Goal: Understand process/instructions: Learn how to perform a task or action

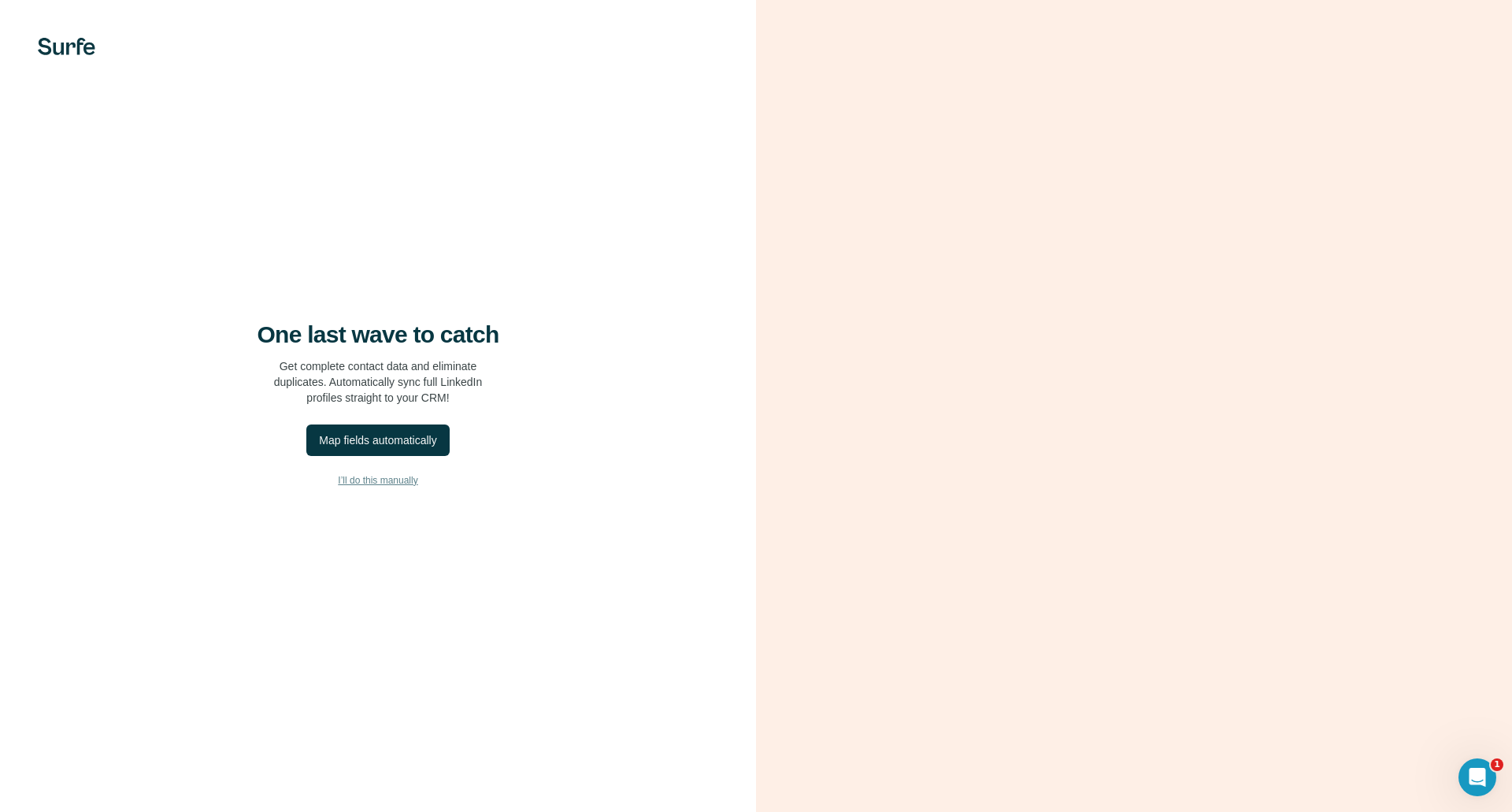
click at [371, 478] on span "I’ll do this manually" at bounding box center [378, 480] width 80 height 14
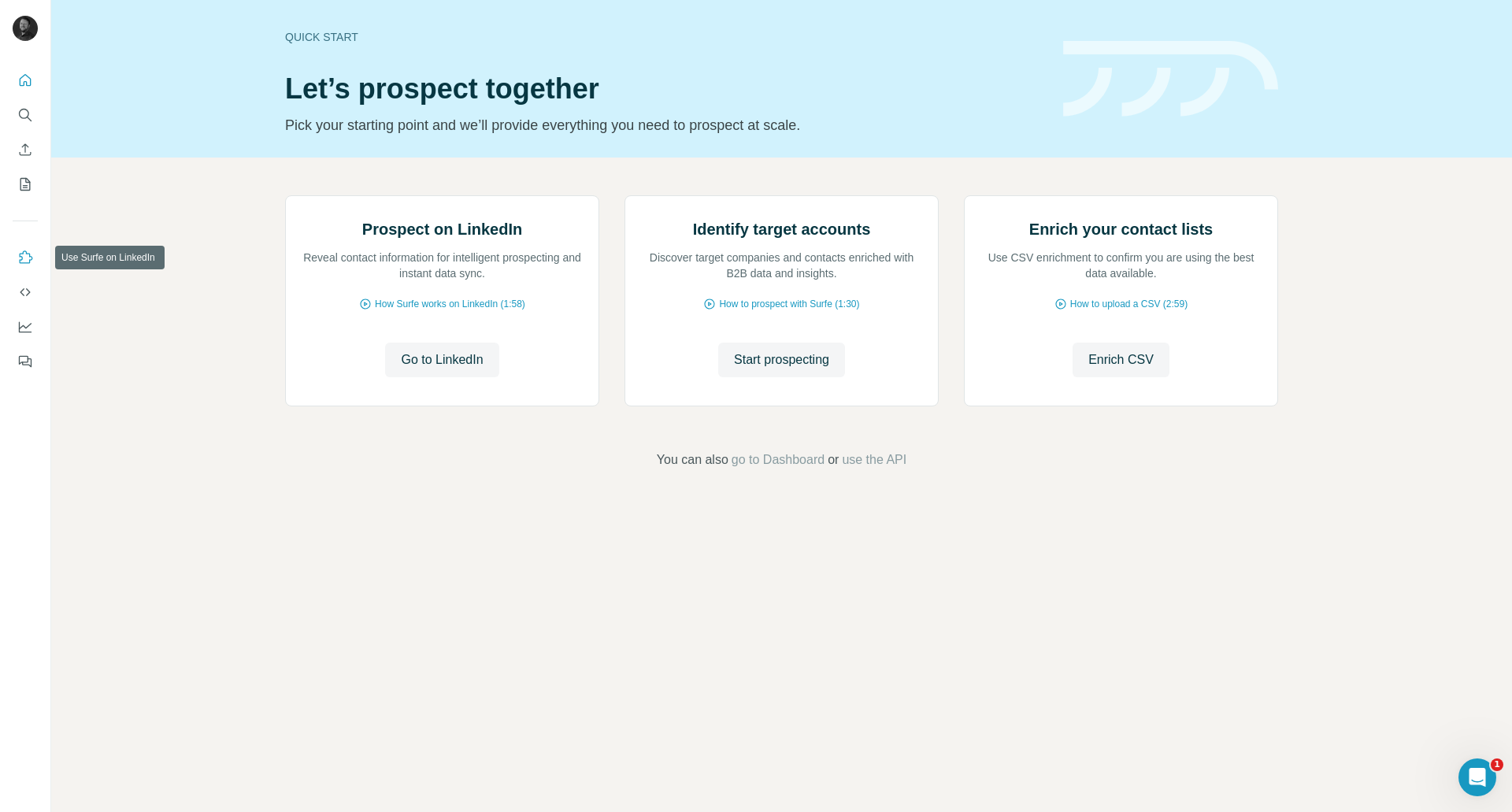
click at [27, 261] on icon "Use Surfe on LinkedIn" at bounding box center [25, 257] width 16 height 16
click at [29, 266] on button "Use Surfe on LinkedIn" at bounding box center [25, 257] width 25 height 29
click at [26, 255] on icon "Use Surfe on LinkedIn" at bounding box center [25, 257] width 16 height 16
click at [27, 293] on icon "Use Surfe API" at bounding box center [25, 292] width 16 height 16
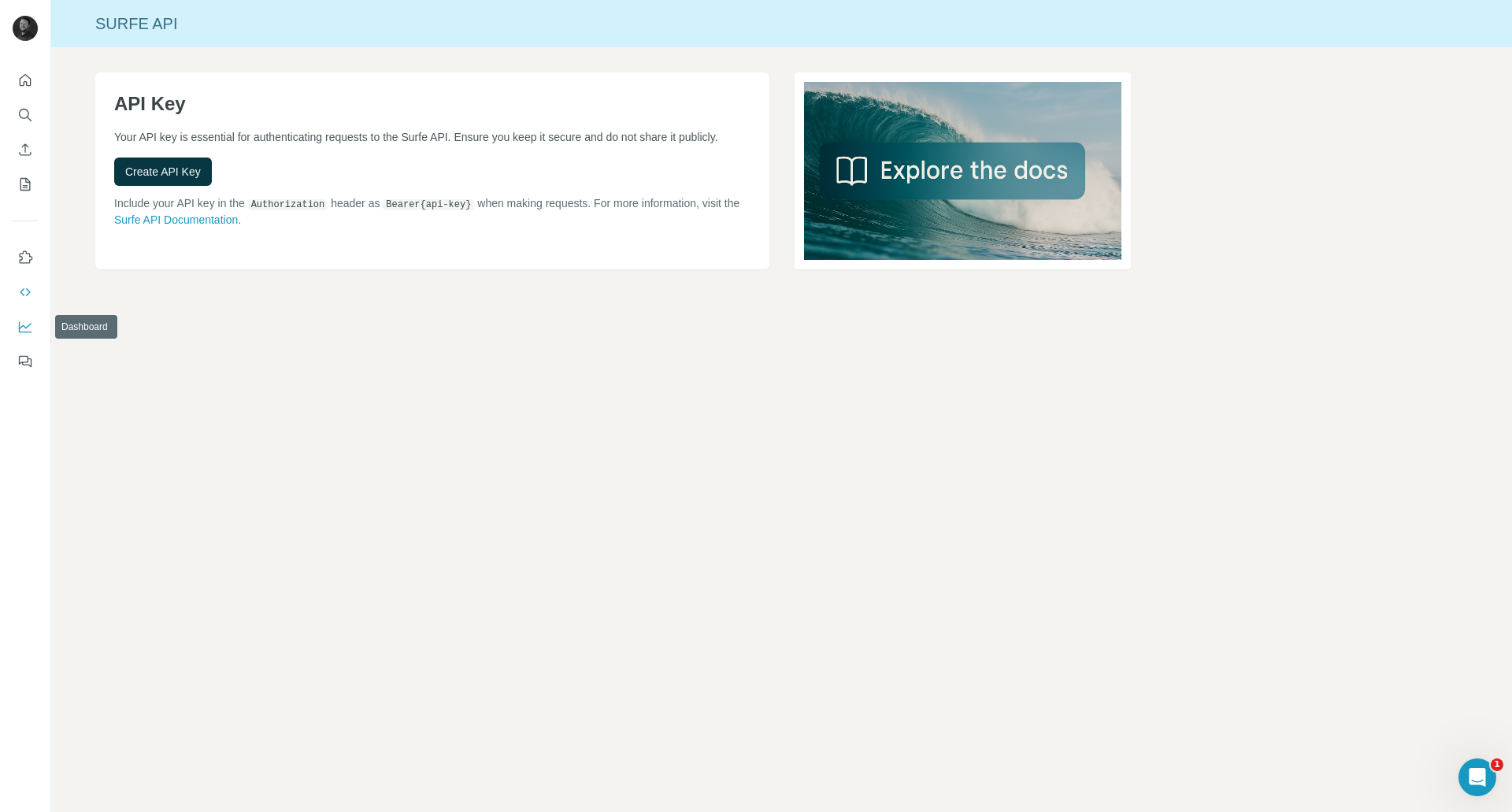
click at [26, 326] on icon "Dashboard" at bounding box center [25, 326] width 16 height 16
click at [29, 83] on icon "Quick start" at bounding box center [25, 80] width 16 height 16
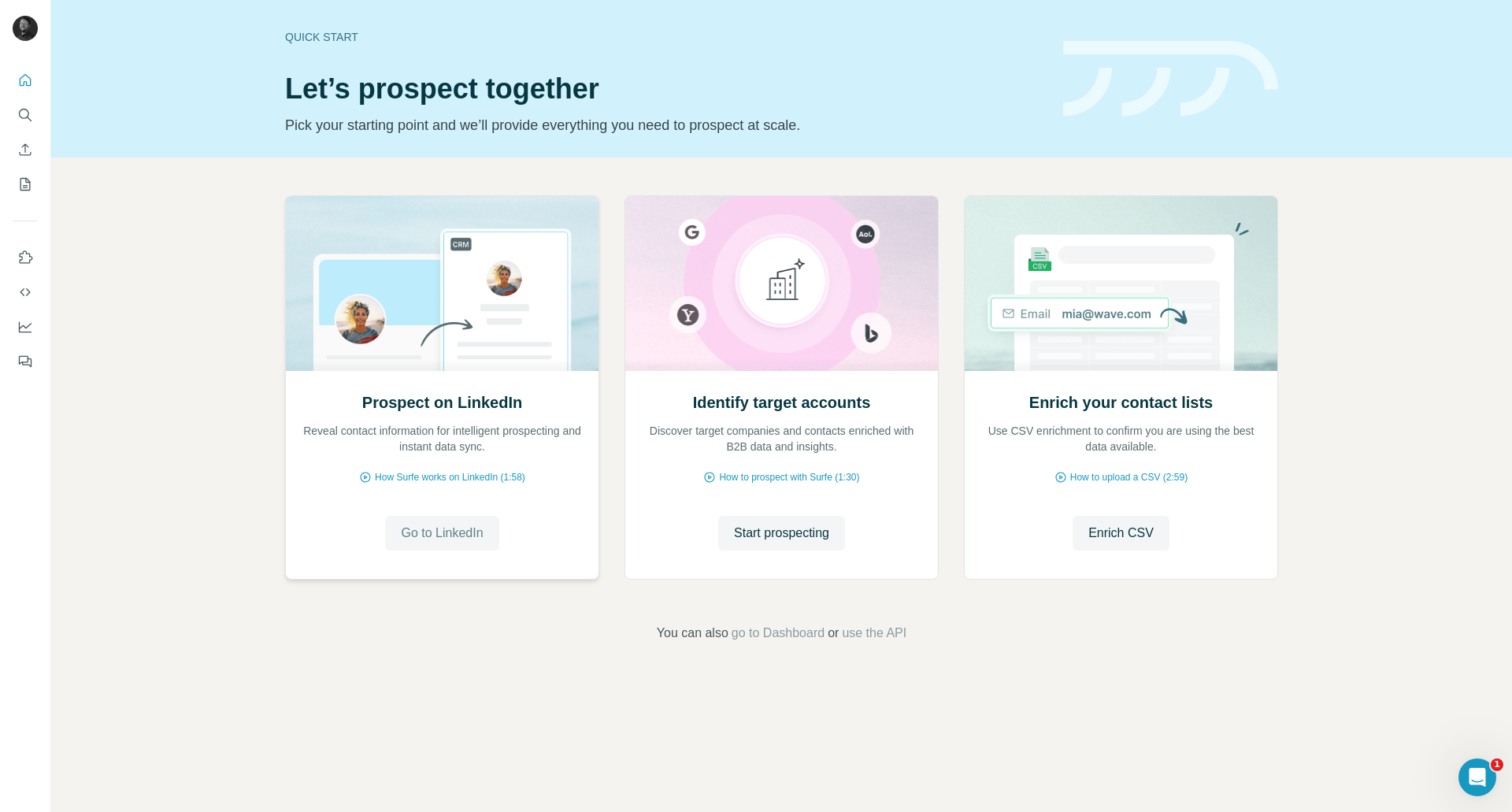
click at [455, 528] on span "Go to LinkedIn" at bounding box center [442, 533] width 81 height 19
